Goal: Find specific page/section: Find specific page/section

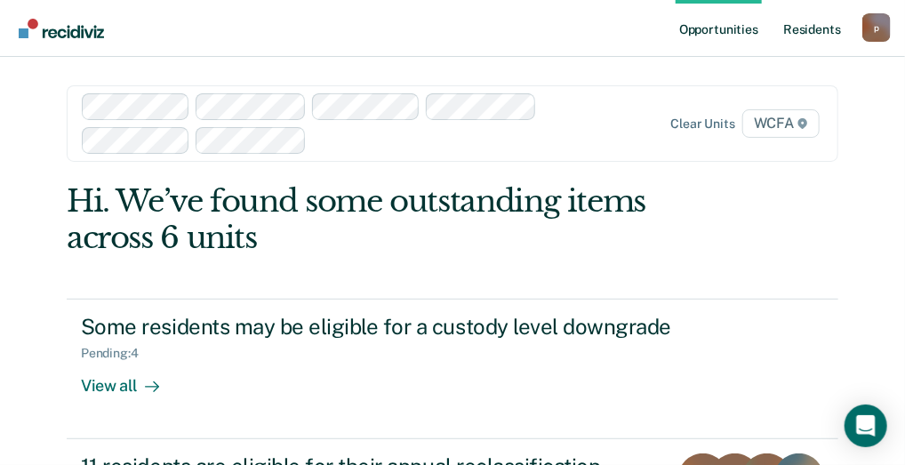
click at [798, 24] on link "Resident s" at bounding box center [812, 28] width 65 height 57
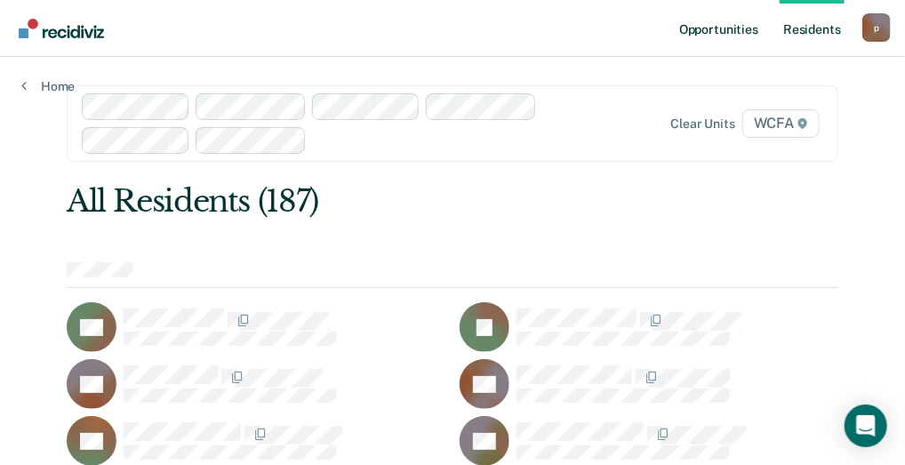
click at [704, 33] on link "Opportunities" at bounding box center [719, 28] width 86 height 57
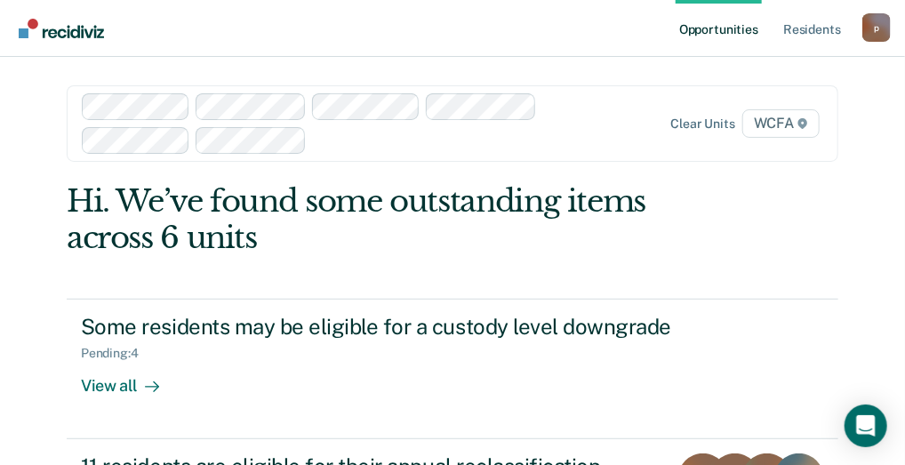
click at [882, 25] on div "p" at bounding box center [877, 27] width 28 height 28
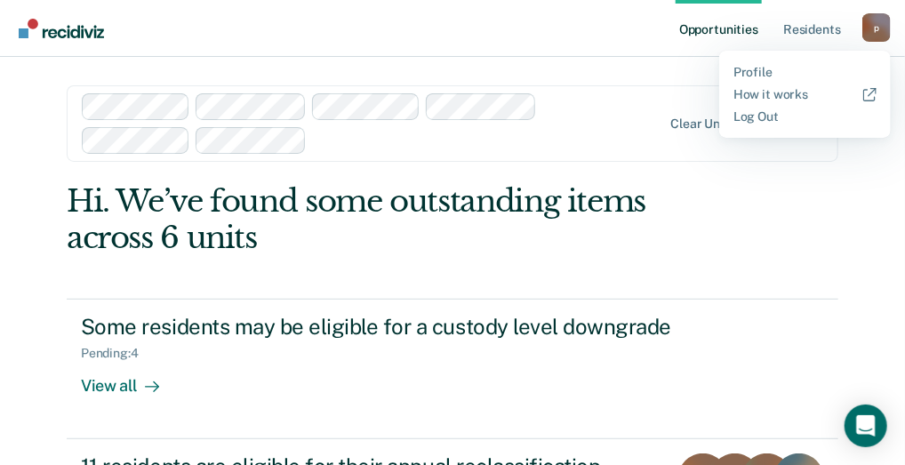
click at [882, 25] on div "p" at bounding box center [877, 27] width 28 height 28
